Goal: Navigation & Orientation: Understand site structure

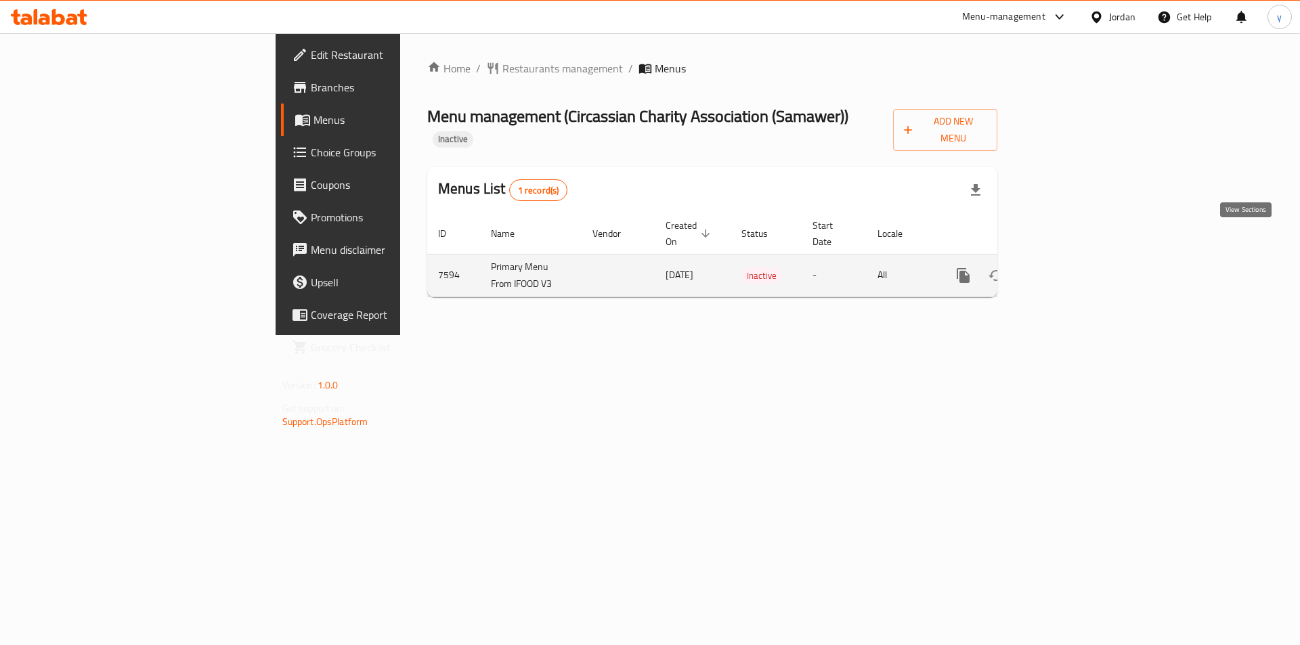
click at [1069, 267] on icon "enhanced table" at bounding box center [1061, 275] width 16 height 16
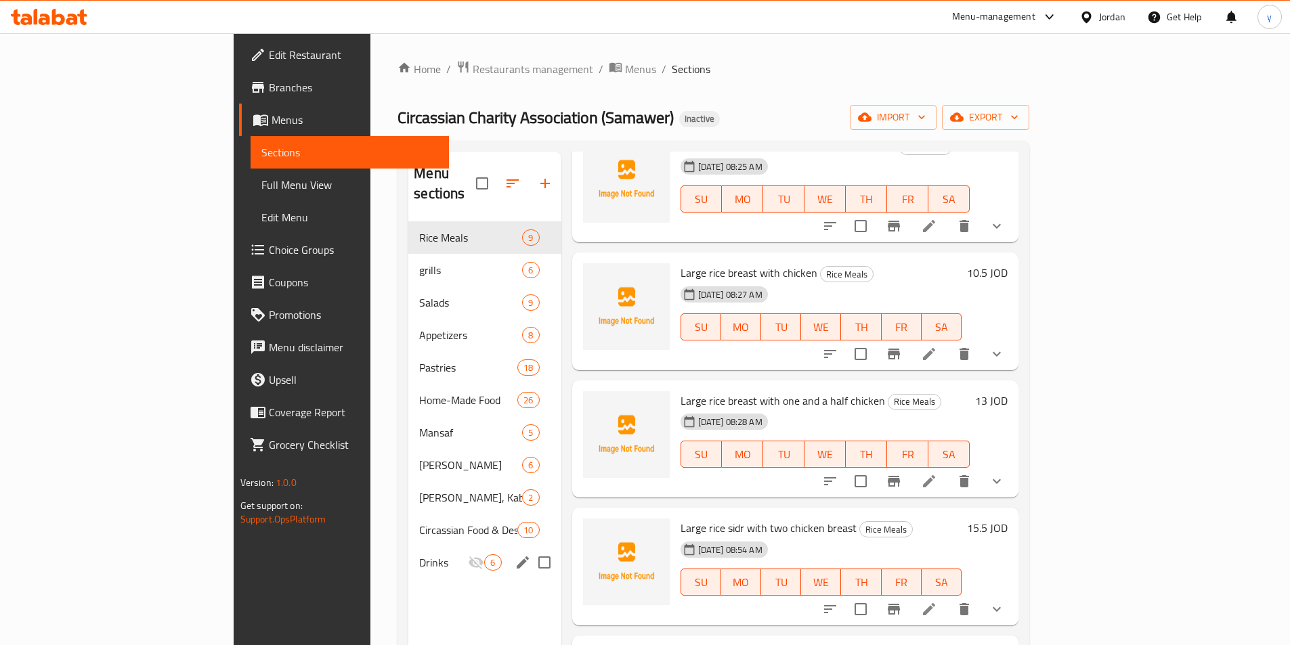
scroll to position [190, 0]
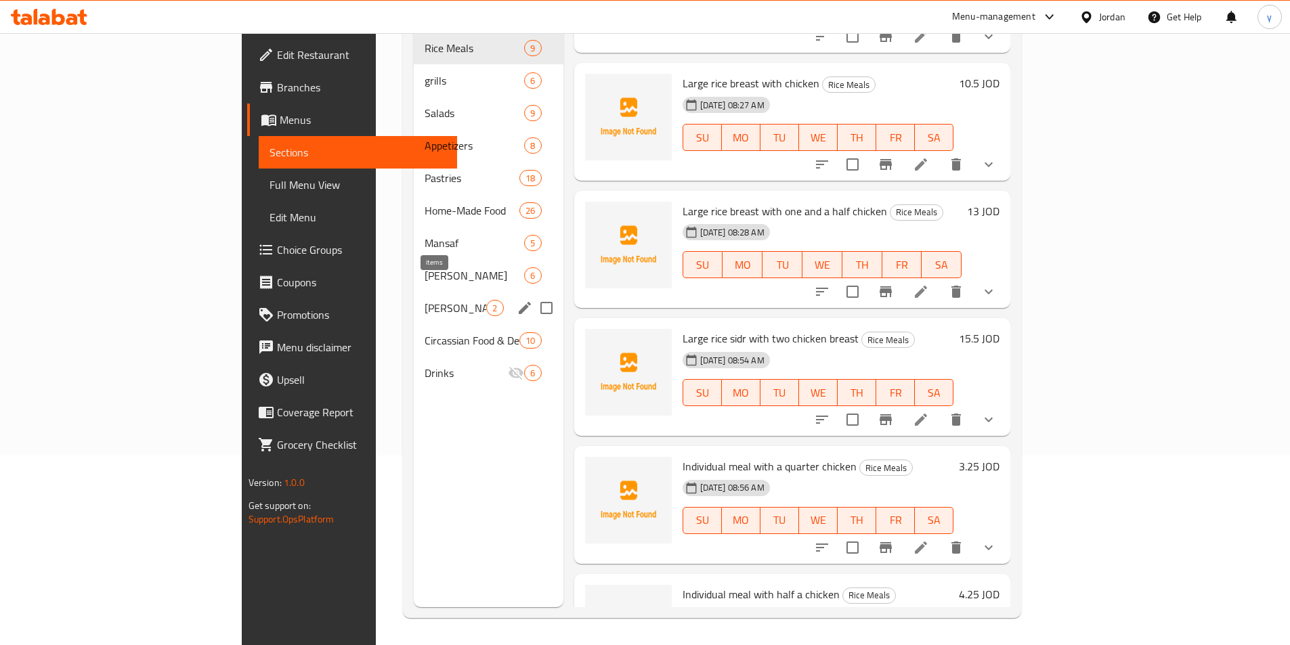
click at [433, 292] on div "Ozzy, Kabseh, Bukhari, Freekeh 2" at bounding box center [488, 308] width 149 height 32
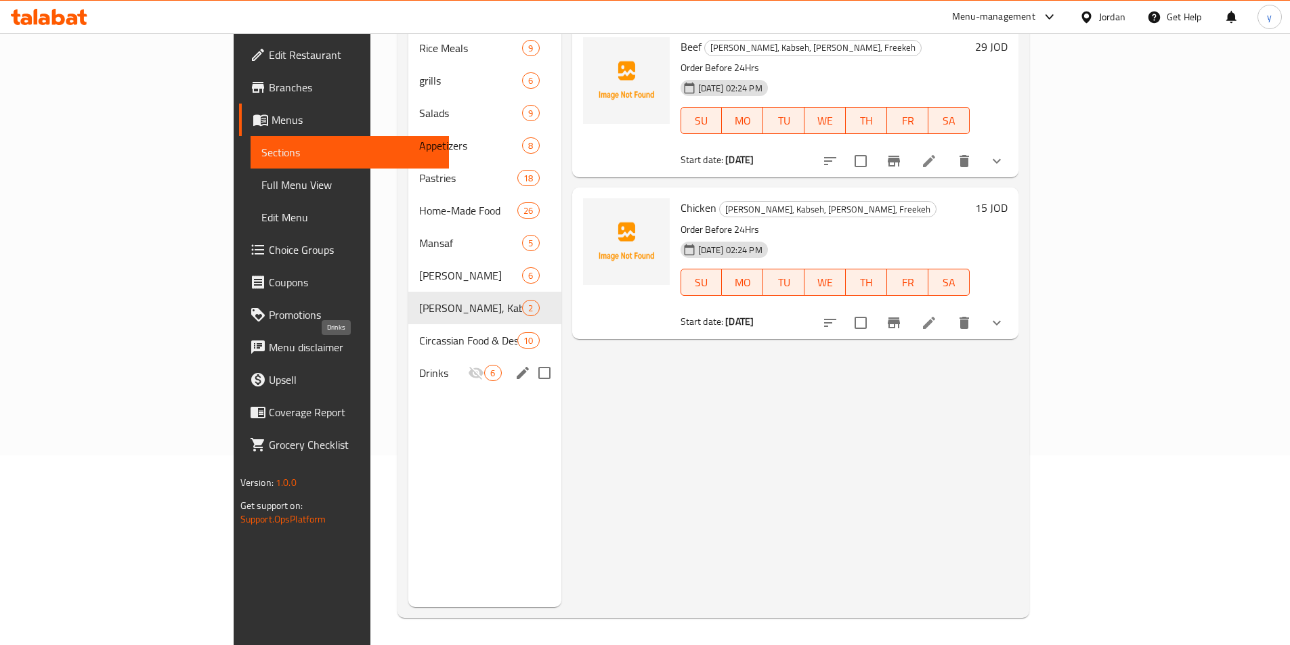
click at [419, 365] on span "Drinks" at bounding box center [443, 373] width 49 height 16
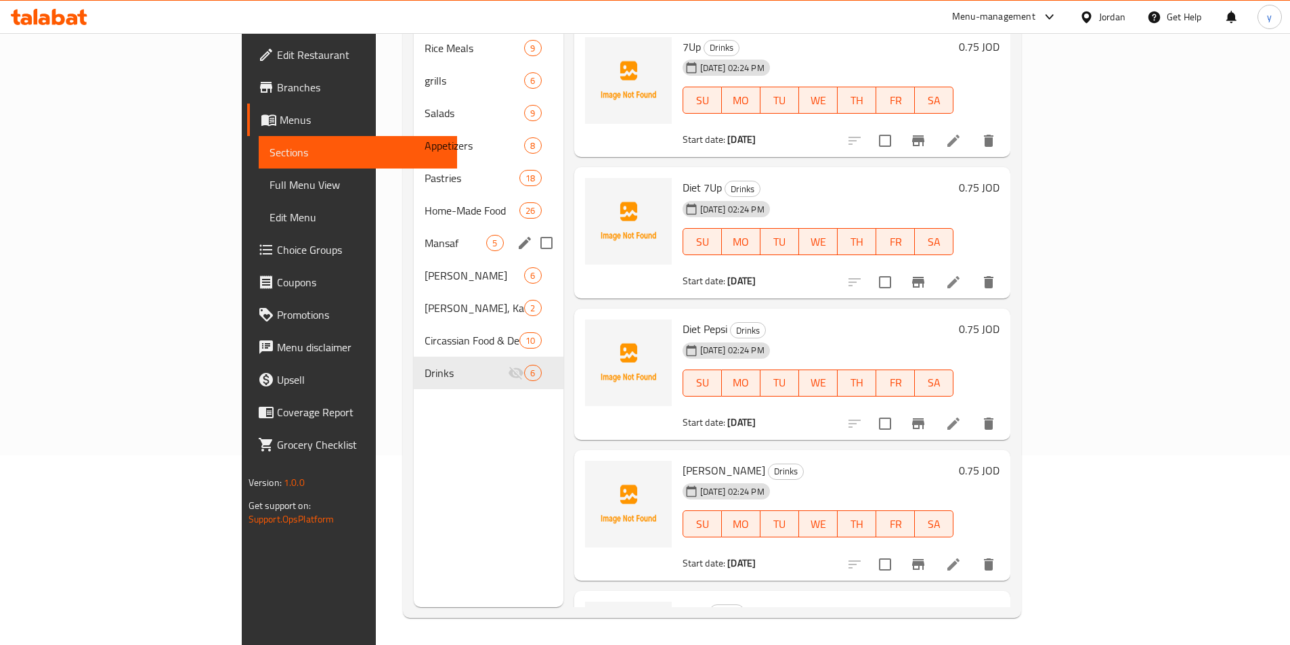
click at [414, 205] on div "Home-Made Food 26" at bounding box center [488, 210] width 149 height 32
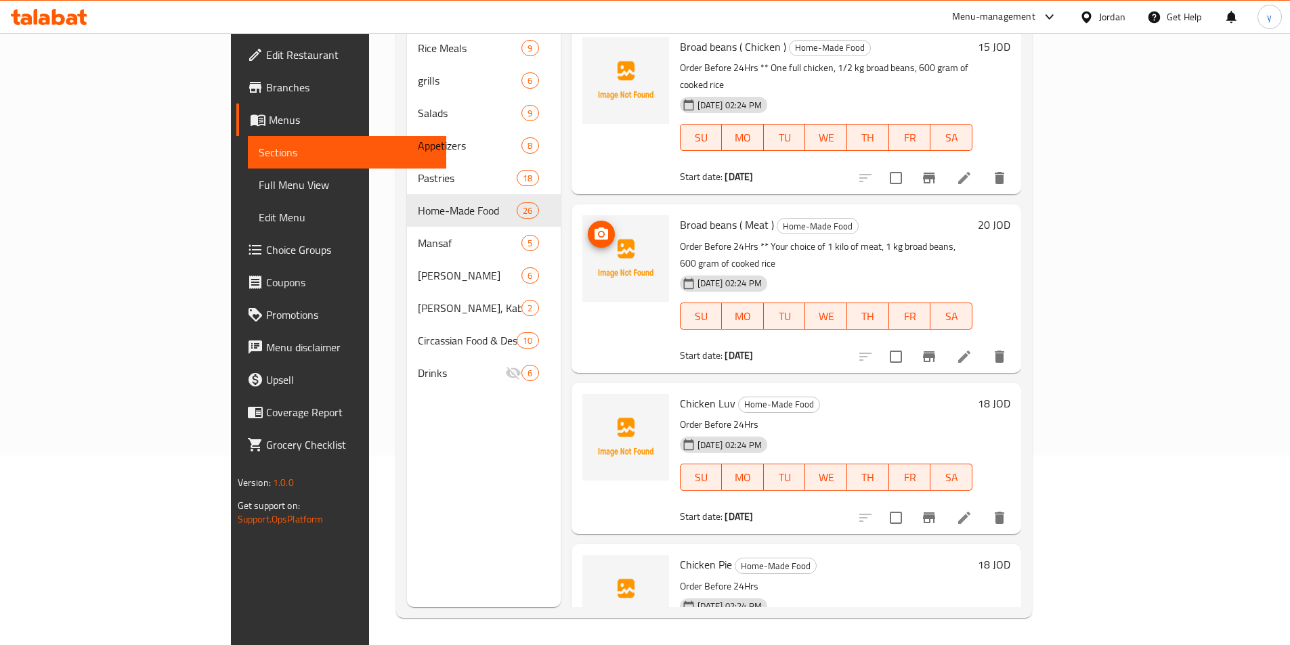
scroll to position [339, 0]
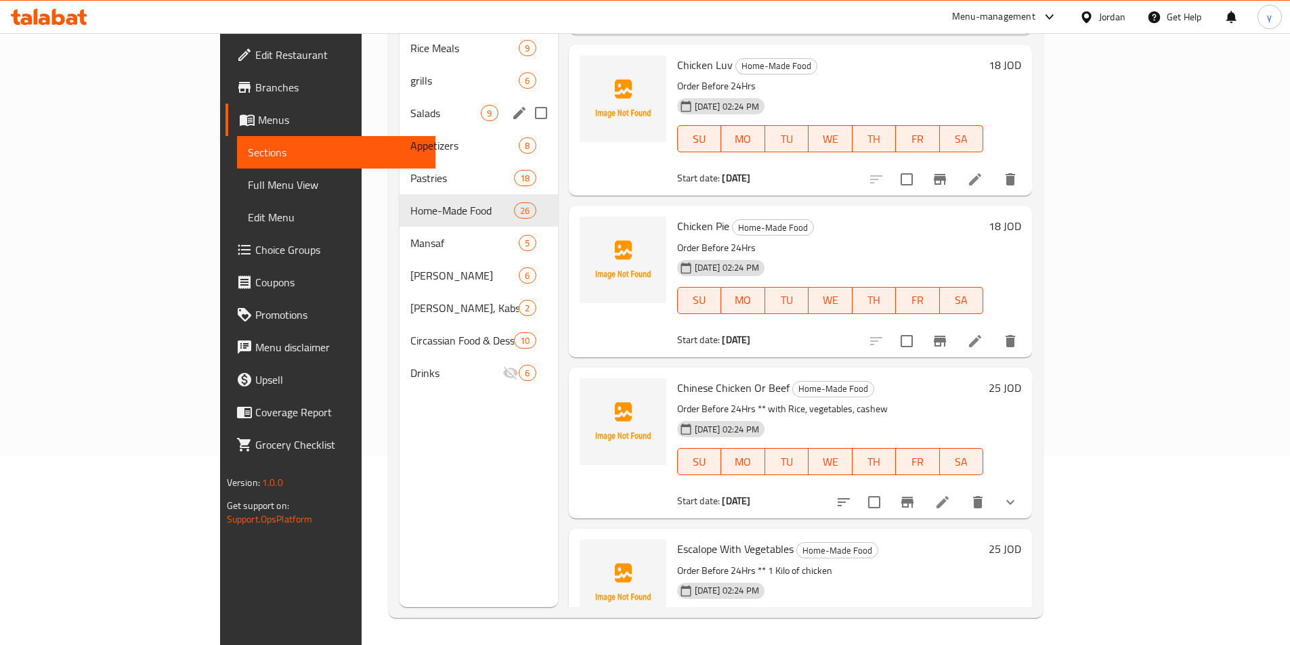
click at [410, 105] on span "Salads" at bounding box center [445, 113] width 70 height 16
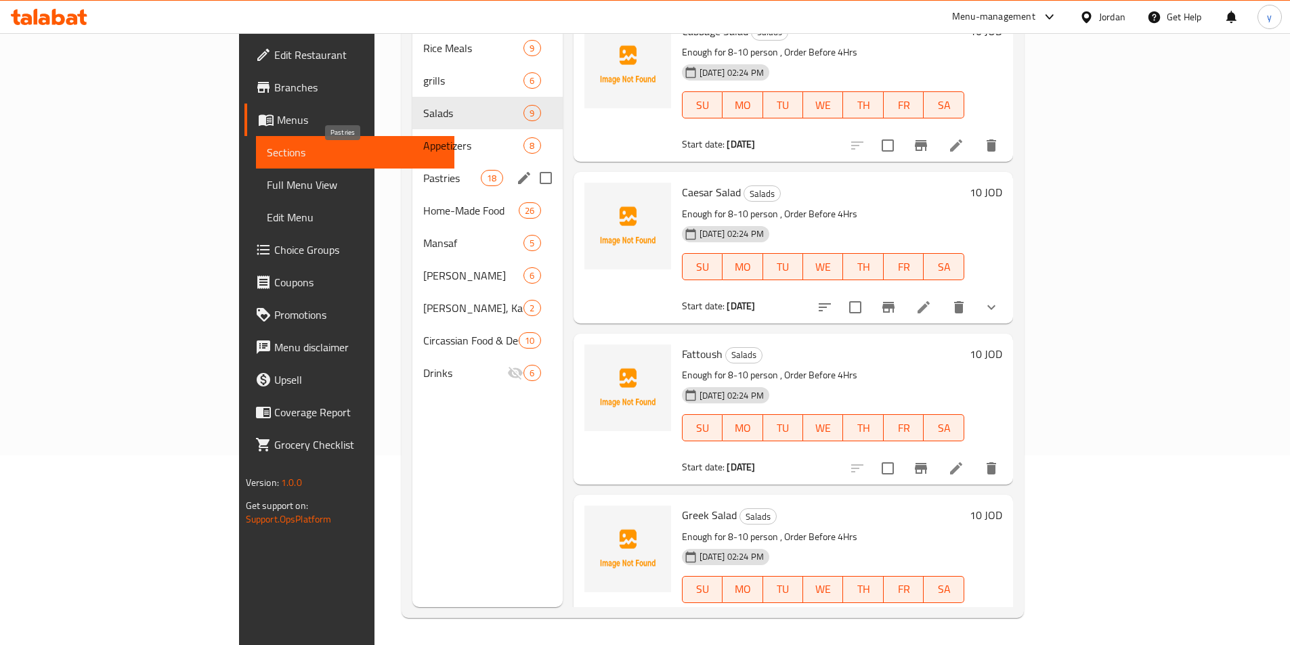
click at [423, 170] on span "Pastries" at bounding box center [452, 178] width 58 height 16
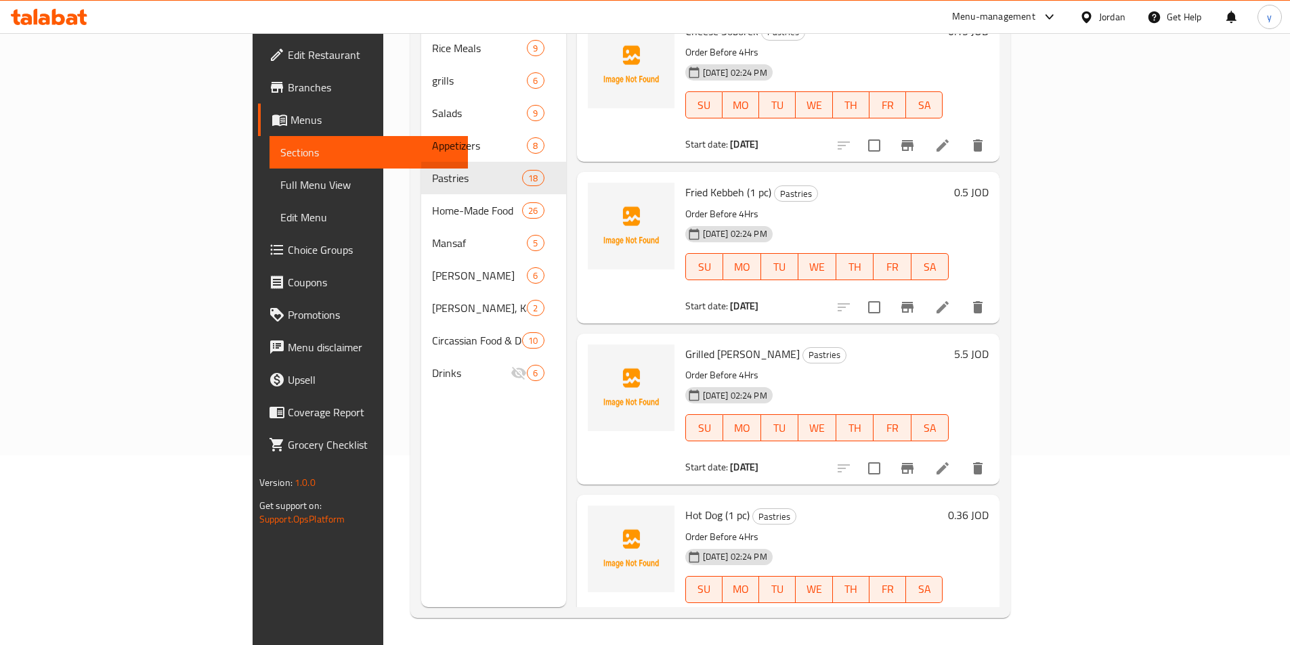
click at [288, 86] on span "Branches" at bounding box center [372, 87] width 169 height 16
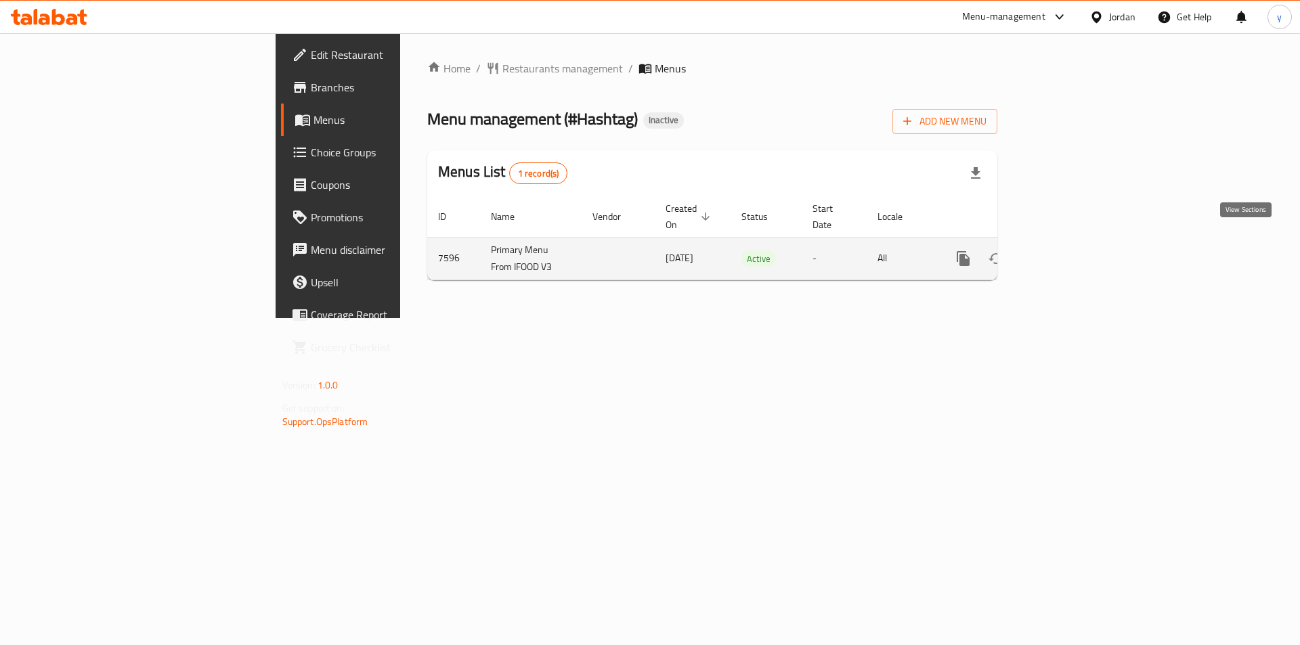
click at [1067, 253] on icon "enhanced table" at bounding box center [1061, 259] width 12 height 12
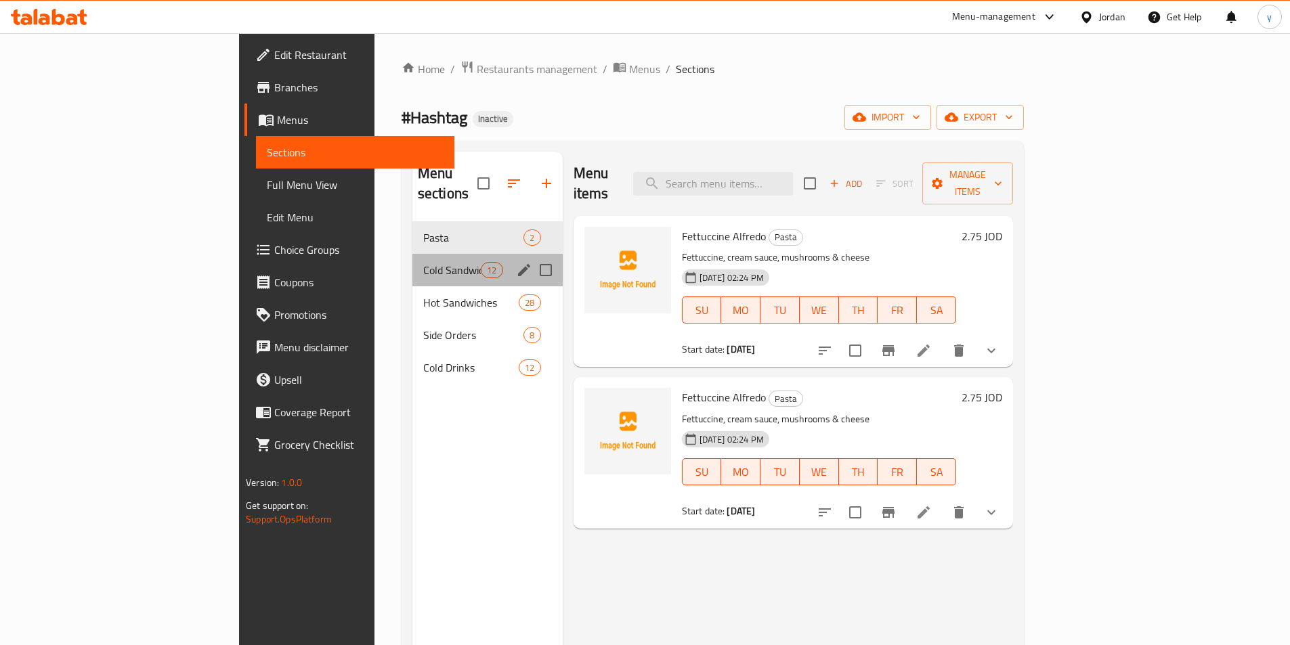
click at [412, 259] on div "Cold Sandwiches 12" at bounding box center [487, 270] width 150 height 32
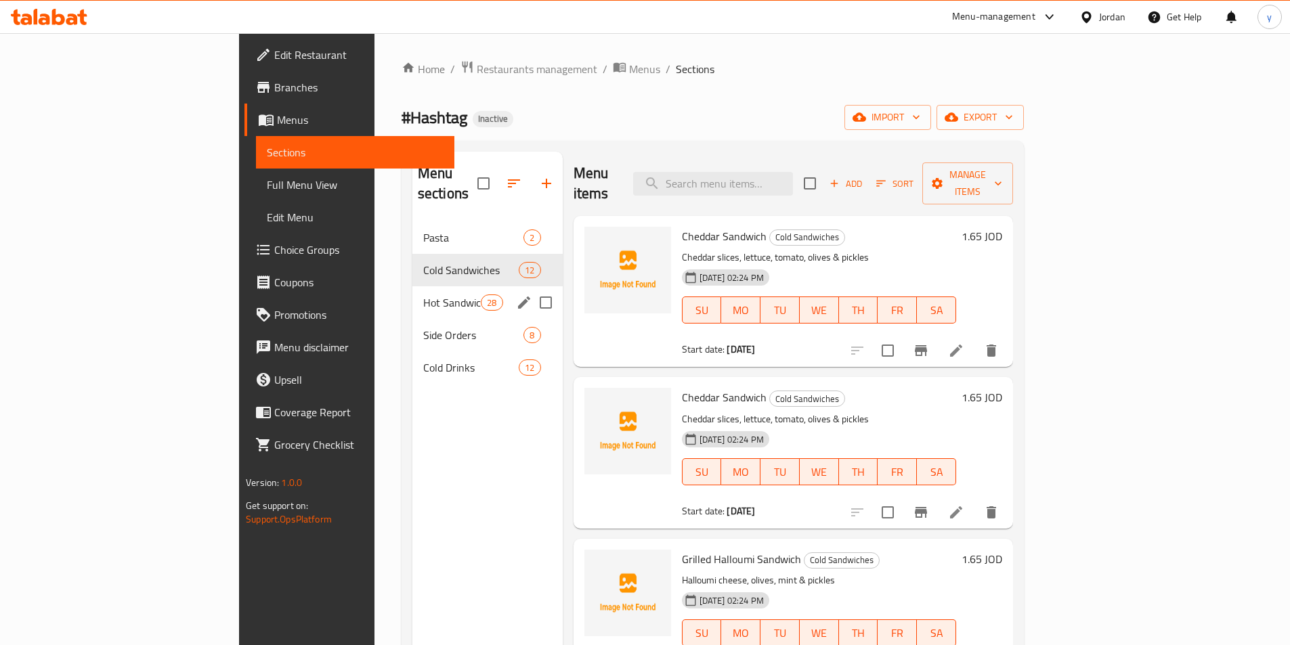
click at [423, 295] on span "Hot Sandwiches" at bounding box center [452, 303] width 58 height 16
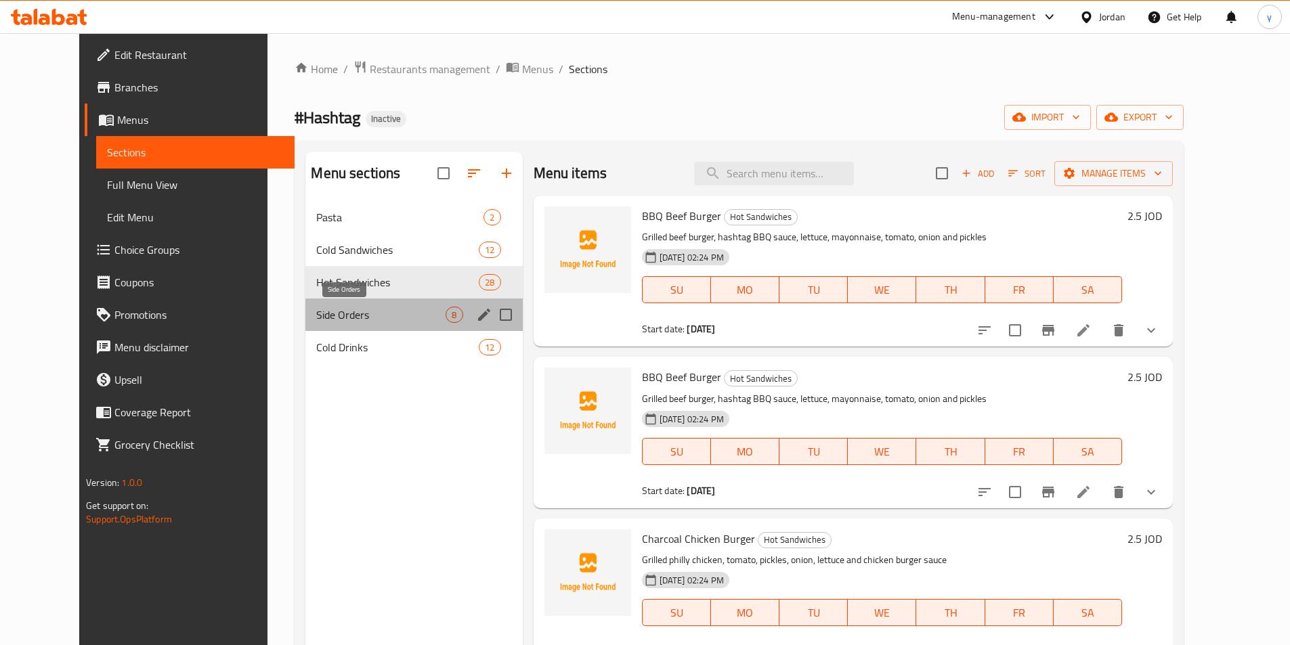
click at [339, 310] on span "Side Orders" at bounding box center [380, 315] width 129 height 16
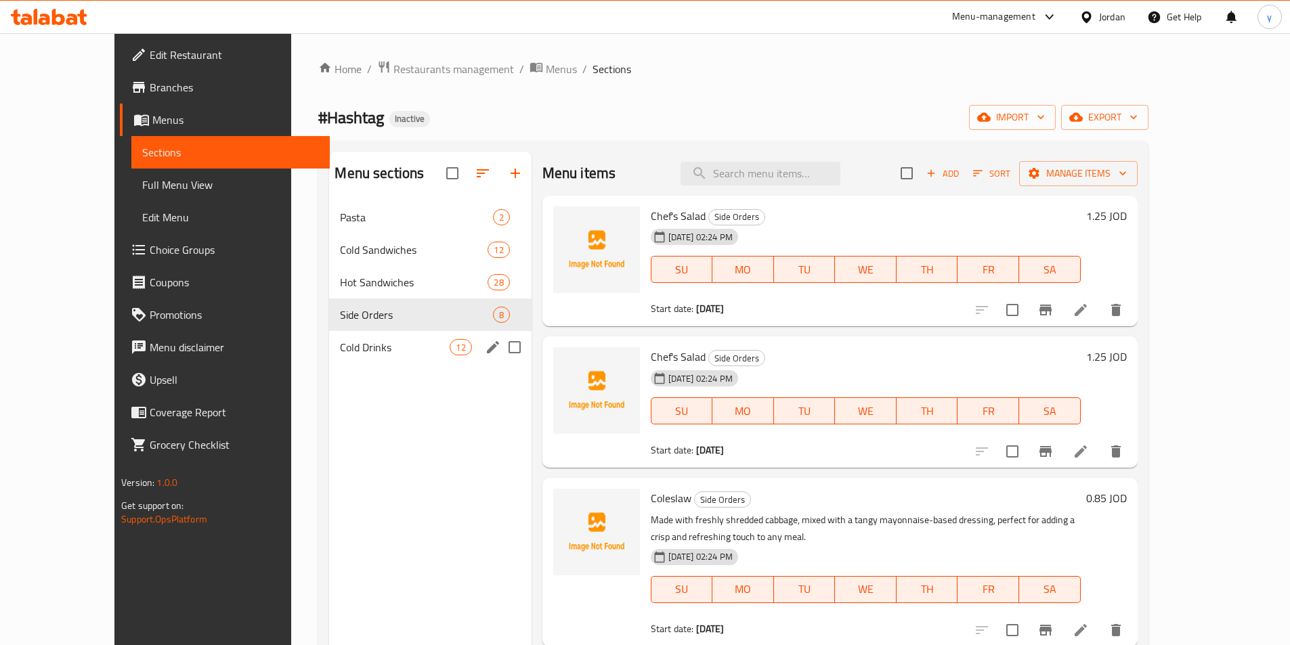
click at [329, 336] on div "Cold Drinks 12" at bounding box center [430, 347] width 202 height 32
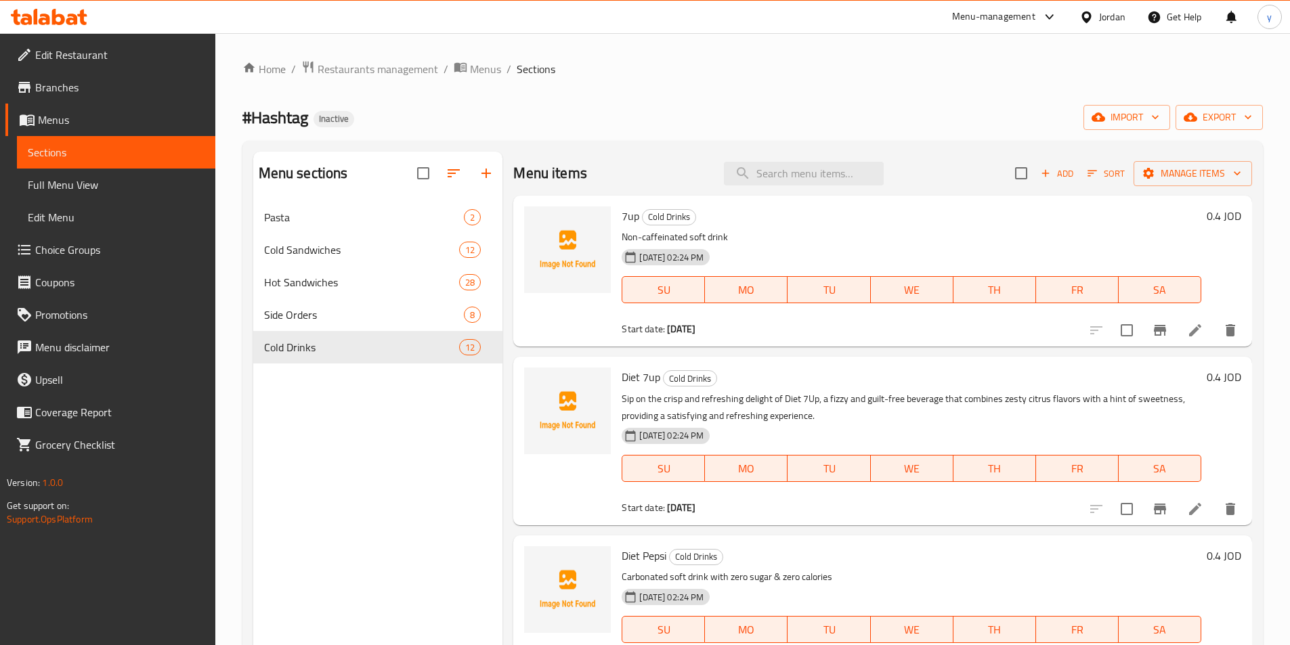
click at [49, 122] on span "Menus" at bounding box center [121, 120] width 167 height 16
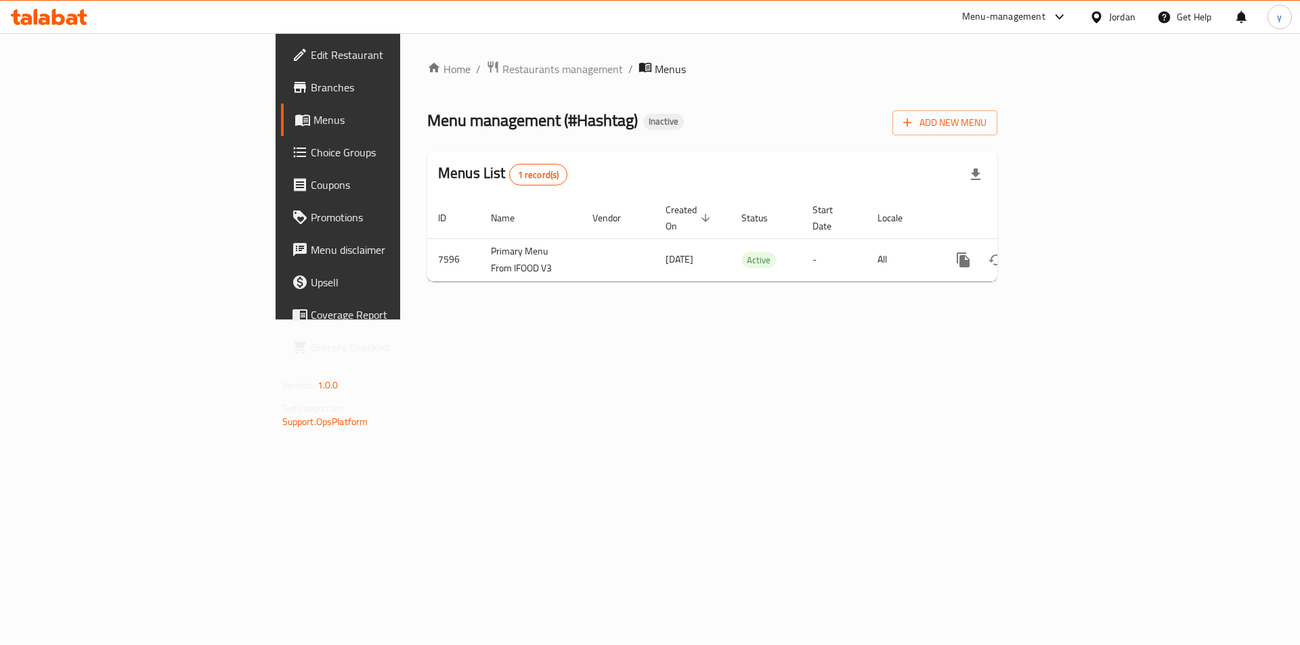
click at [311, 91] on span "Branches" at bounding box center [396, 87] width 171 height 16
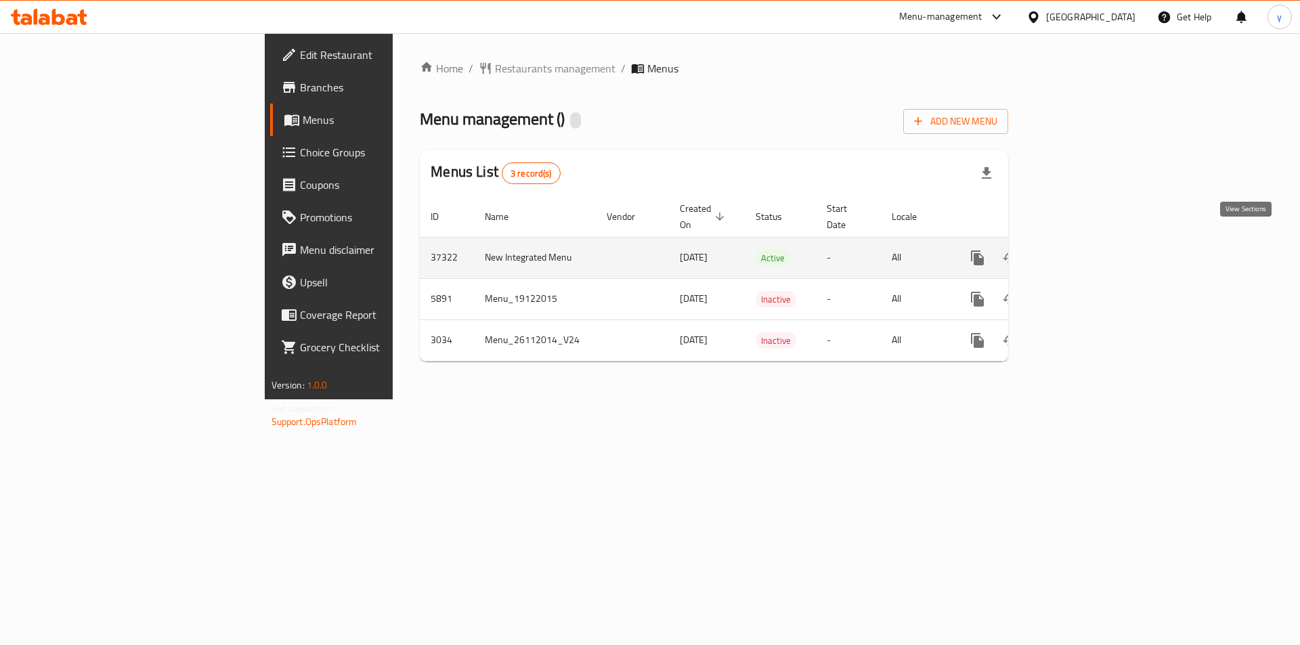
click at [1083, 250] on icon "enhanced table" at bounding box center [1075, 258] width 16 height 16
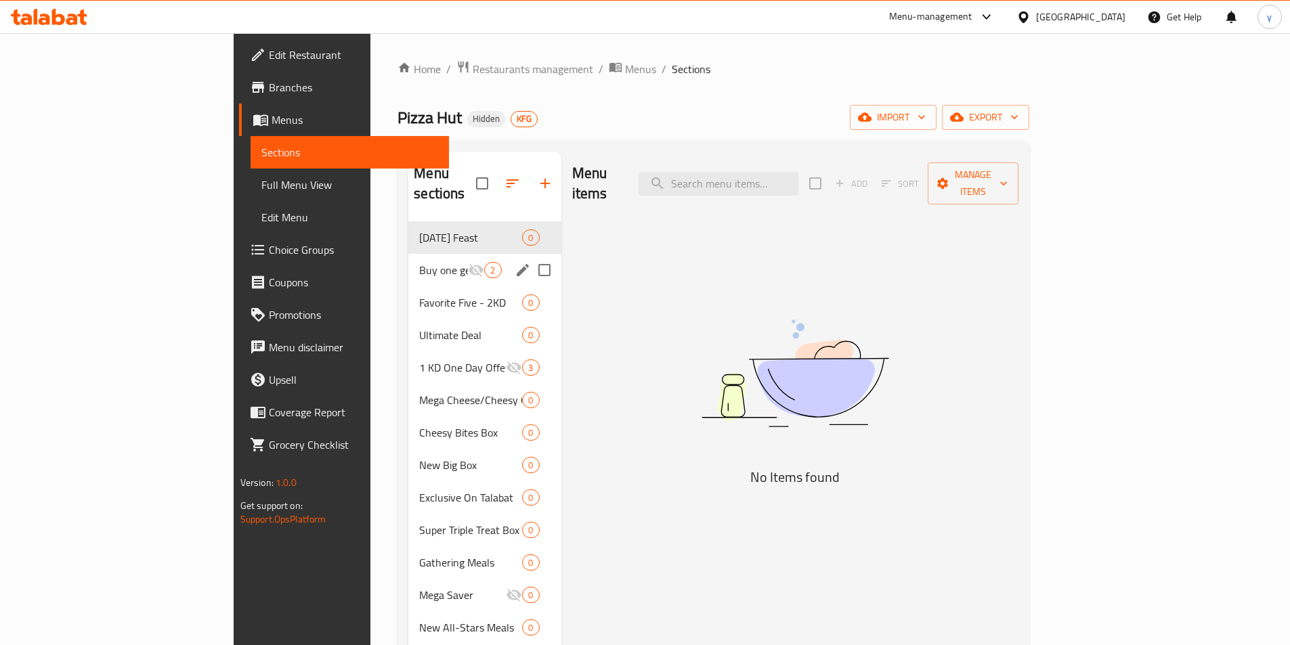
click at [408, 259] on div "Buy one get one Free 2" at bounding box center [484, 270] width 152 height 32
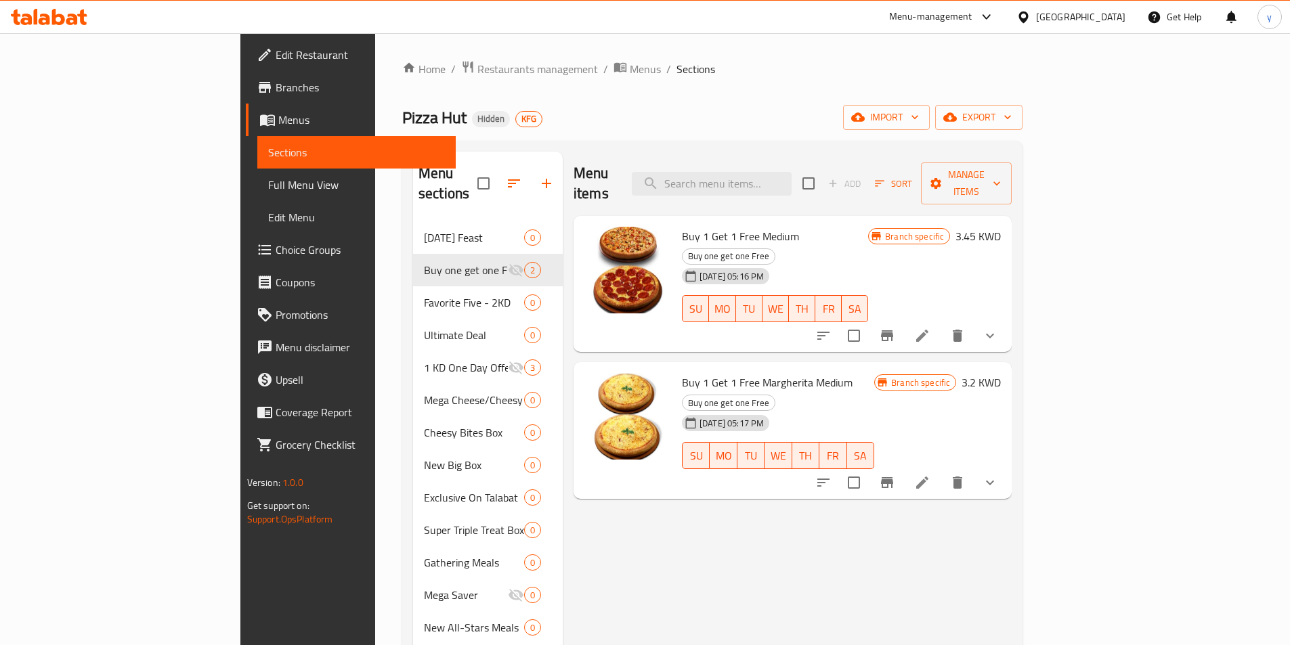
click at [56, 22] on icon at bounding box center [58, 17] width 13 height 16
